Goal: Transaction & Acquisition: Purchase product/service

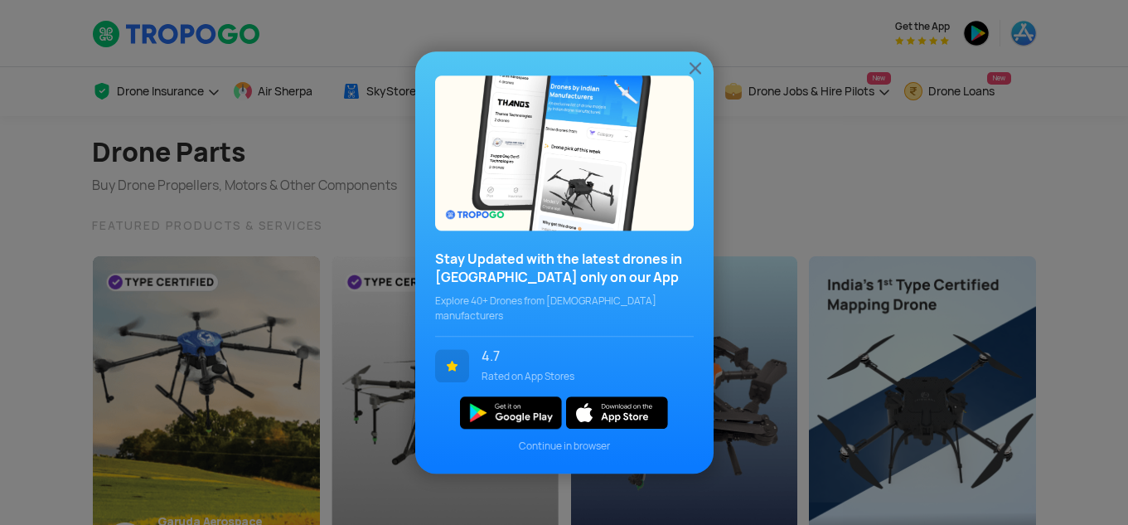
click at [696, 76] on img at bounding box center [696, 68] width 20 height 20
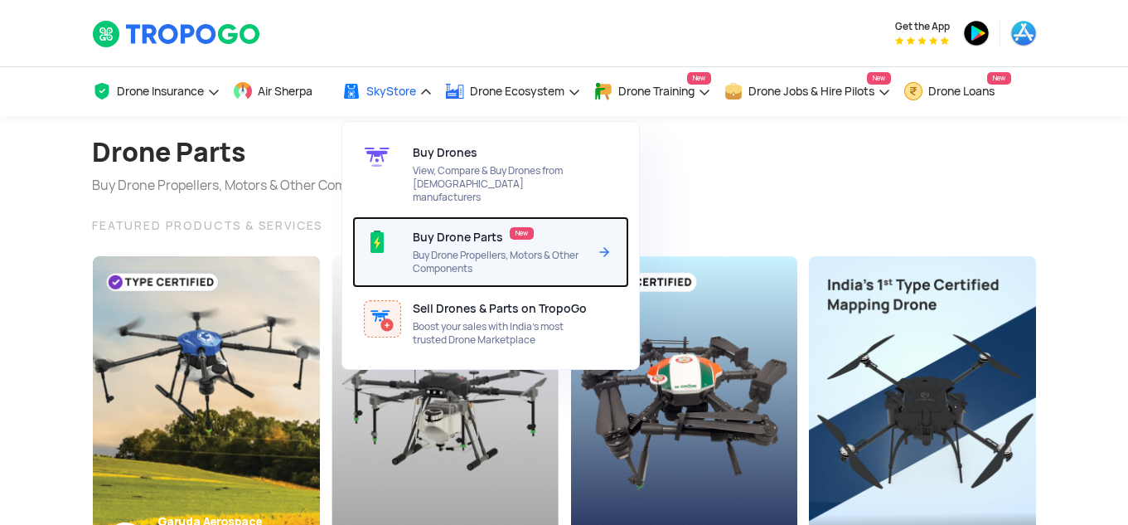
click at [460, 230] on span "Buy Drone Parts" at bounding box center [458, 236] width 90 height 13
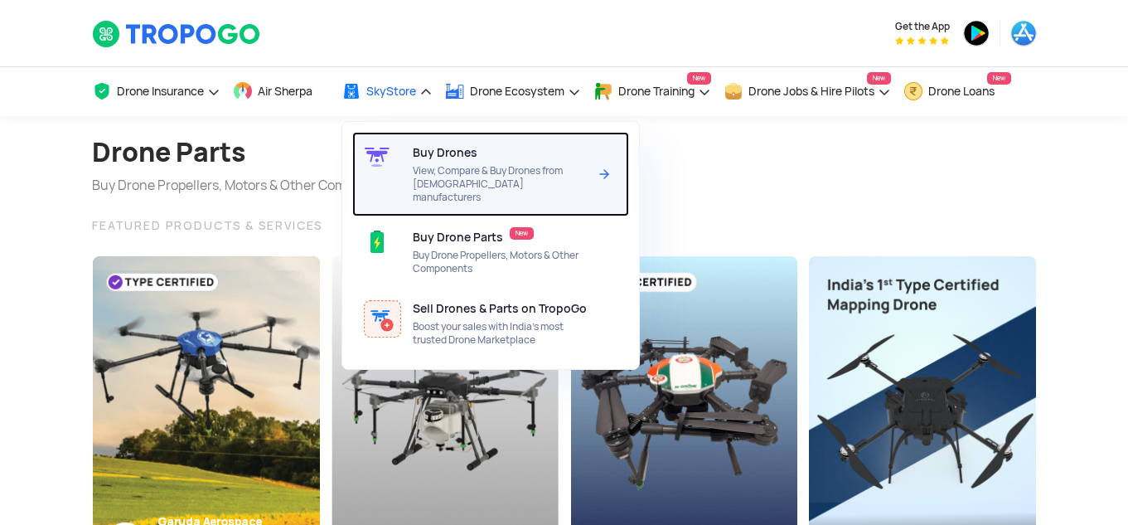
click at [428, 158] on span "Buy Drones" at bounding box center [445, 152] width 65 height 13
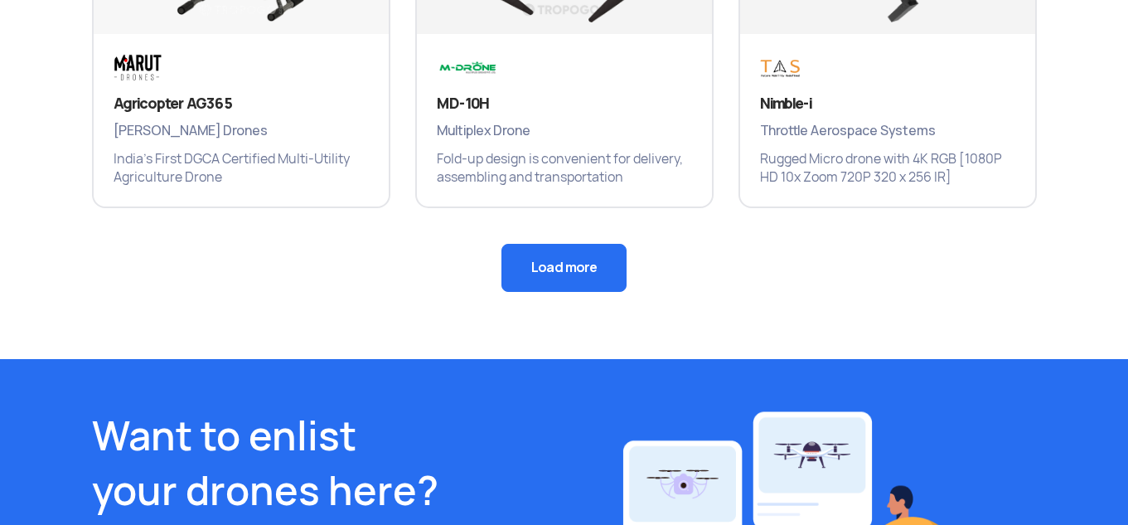
scroll to position [1409, 0]
